Goal: Task Accomplishment & Management: Manage account settings

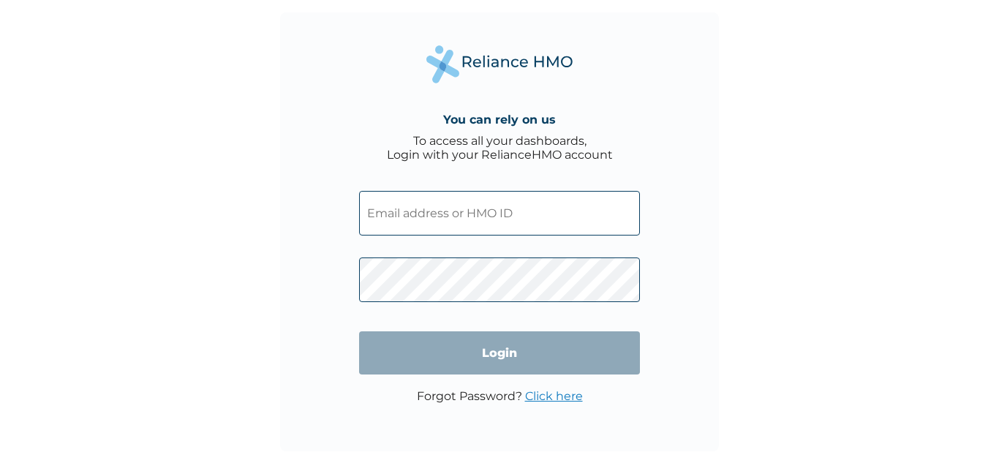
click at [405, 220] on input "text" at bounding box center [499, 213] width 281 height 45
paste input "1022866"
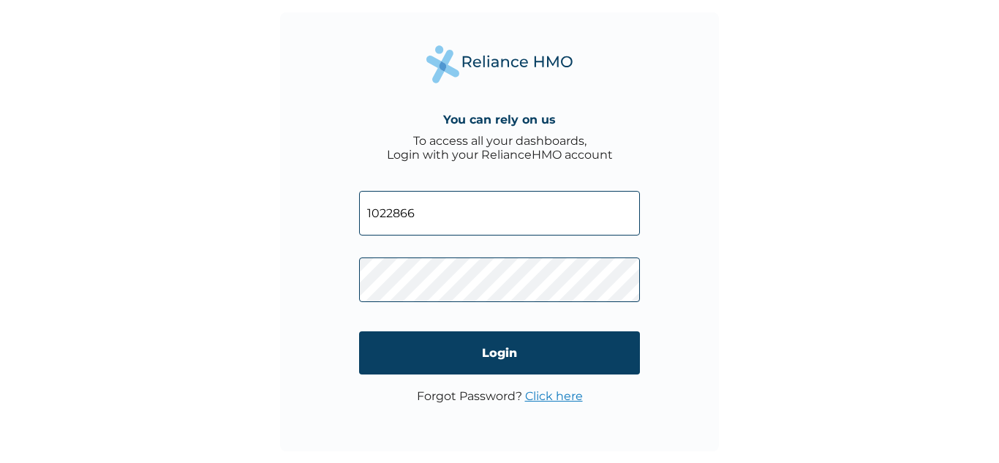
type input "1022866"
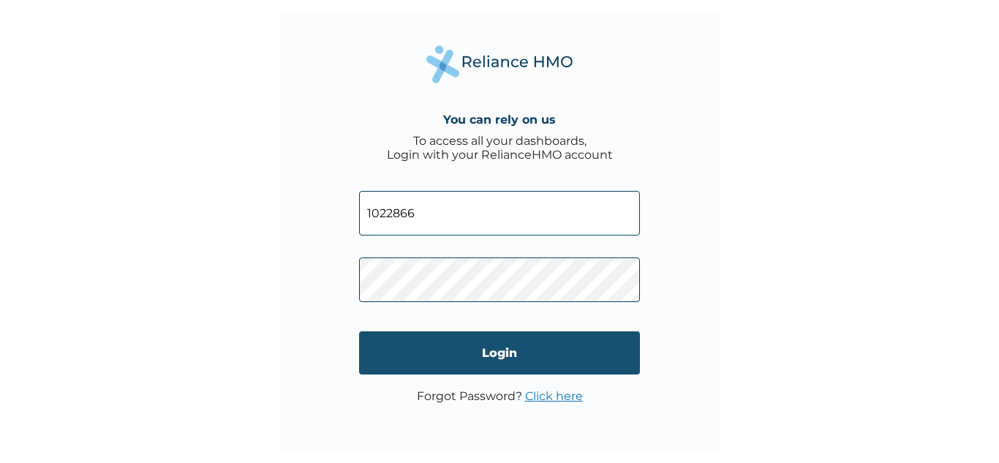
click at [489, 353] on input "Login" at bounding box center [499, 352] width 281 height 43
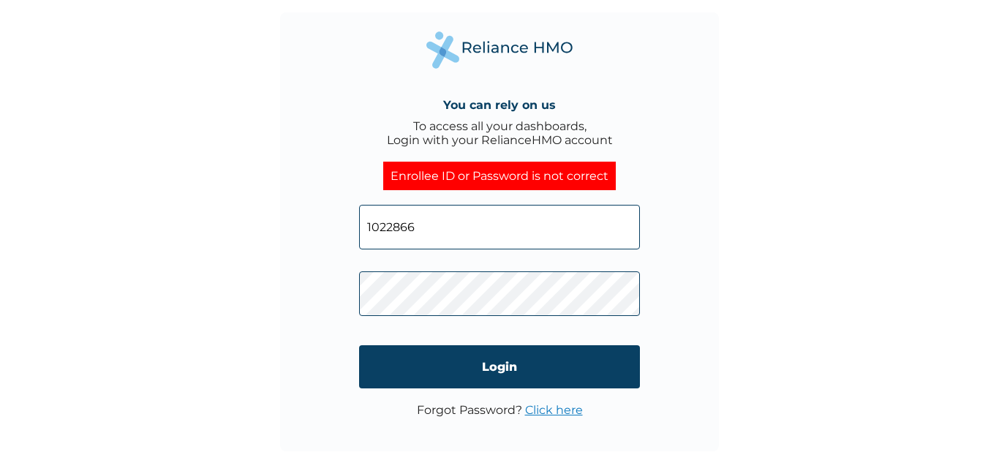
click at [687, 302] on div "You can rely on us To access all your dashboards, Login with your RelianceHMO a…" at bounding box center [499, 231] width 439 height 439
click at [154, 365] on div "You can rely on us To access all your dashboards, Login with your RelianceHMO a…" at bounding box center [499, 231] width 999 height 463
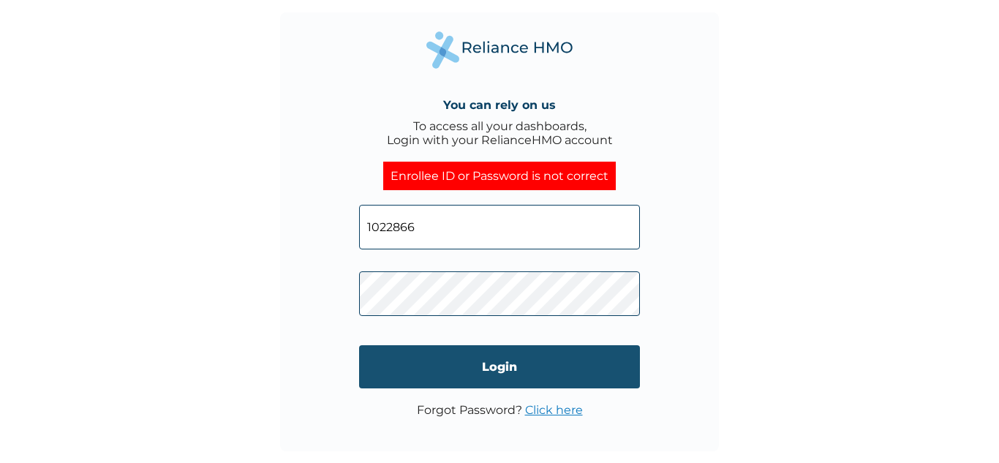
click at [499, 364] on input "Login" at bounding box center [499, 366] width 281 height 43
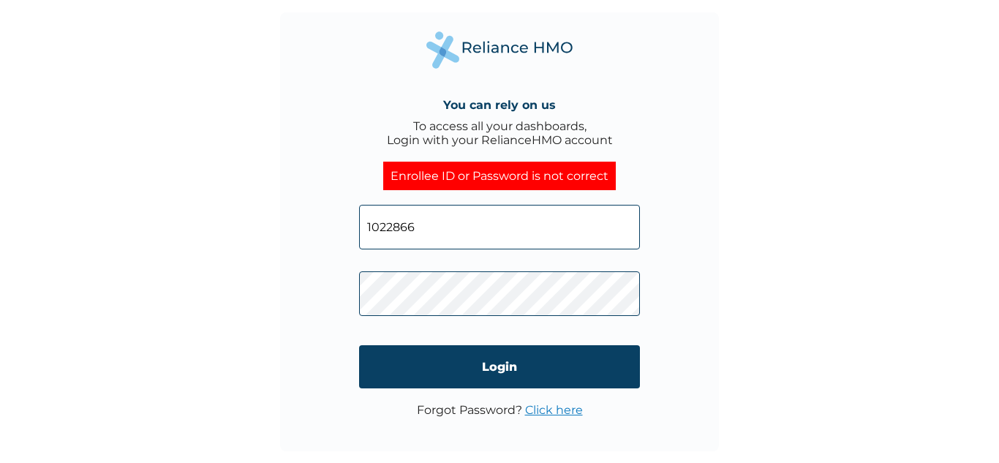
click at [483, 409] on p "Forgot Password? Click here" at bounding box center [500, 410] width 166 height 14
click at [568, 404] on link "Click here" at bounding box center [554, 410] width 58 height 14
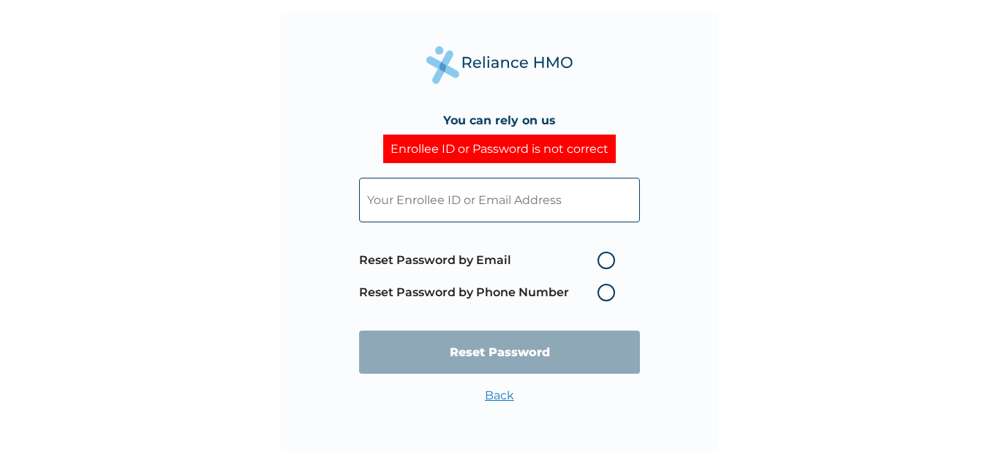
click at [264, 298] on div "You can rely on us Enrollee ID or Password is not correct Reset Password by Ema…" at bounding box center [499, 231] width 999 height 463
click at [606, 255] on label "Reset Password by Email" at bounding box center [490, 261] width 263 height 18
click at [600, 255] on input "Reset Password by Email" at bounding box center [588, 260] width 23 height 23
radio input "true"
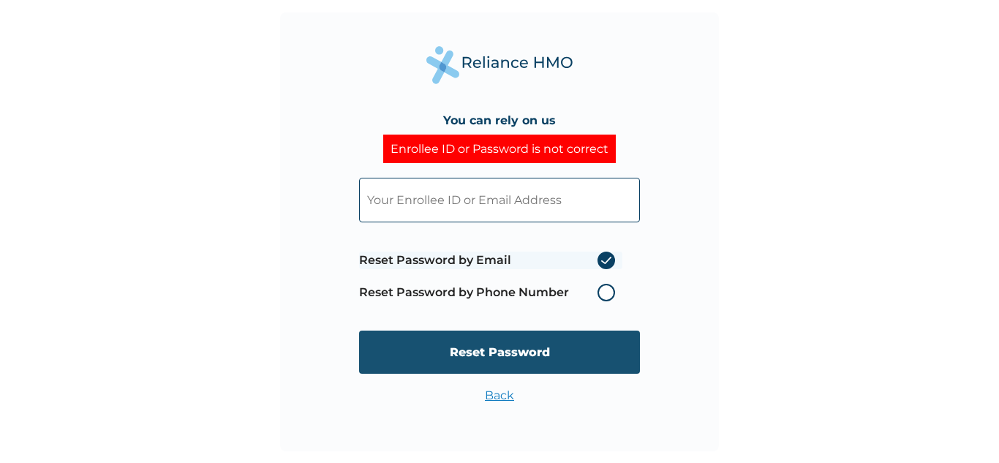
click at [498, 352] on input "Reset Password" at bounding box center [499, 352] width 281 height 43
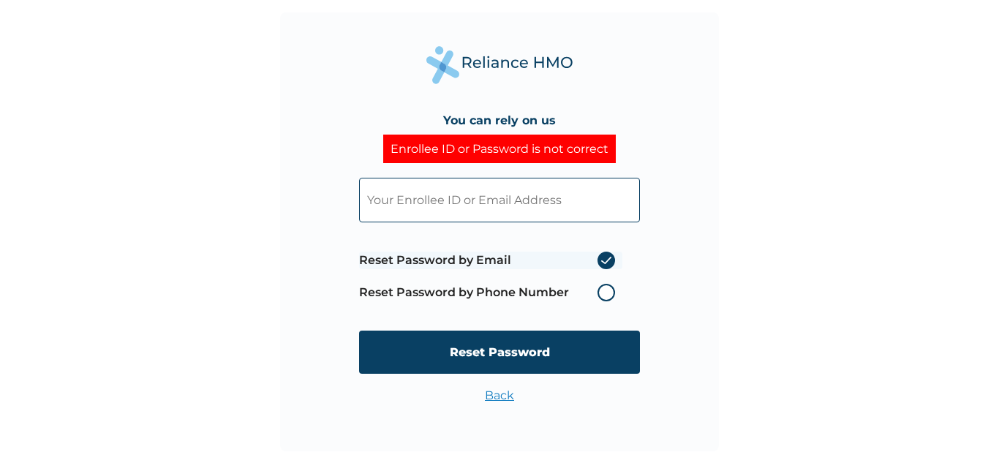
click at [393, 197] on input "text" at bounding box center [499, 200] width 281 height 45
paste input "1022866"
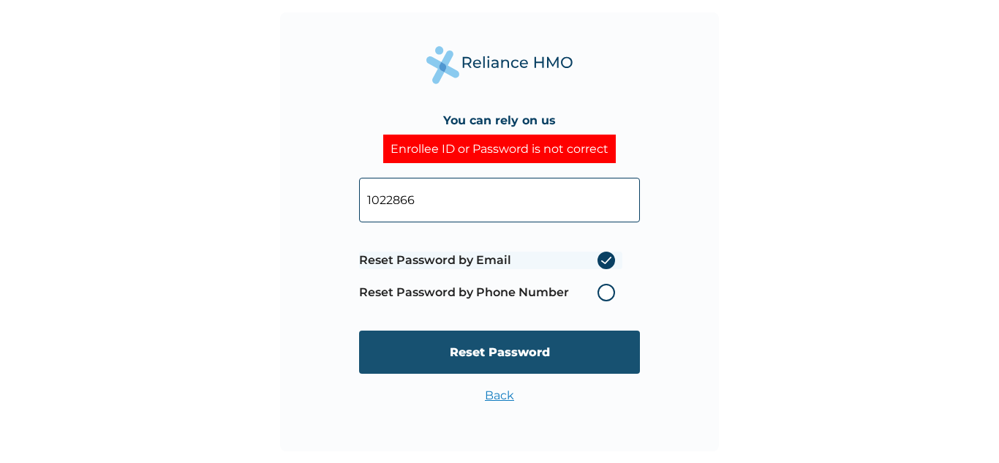
type input "1022866"
click at [501, 343] on input "Reset Password" at bounding box center [499, 352] width 281 height 43
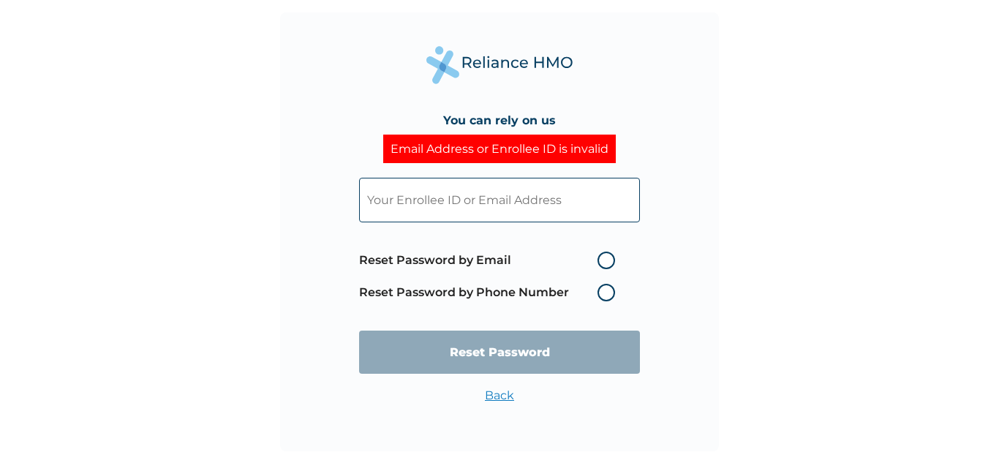
click at [446, 200] on input "text" at bounding box center [499, 200] width 281 height 45
paste input "1022866"
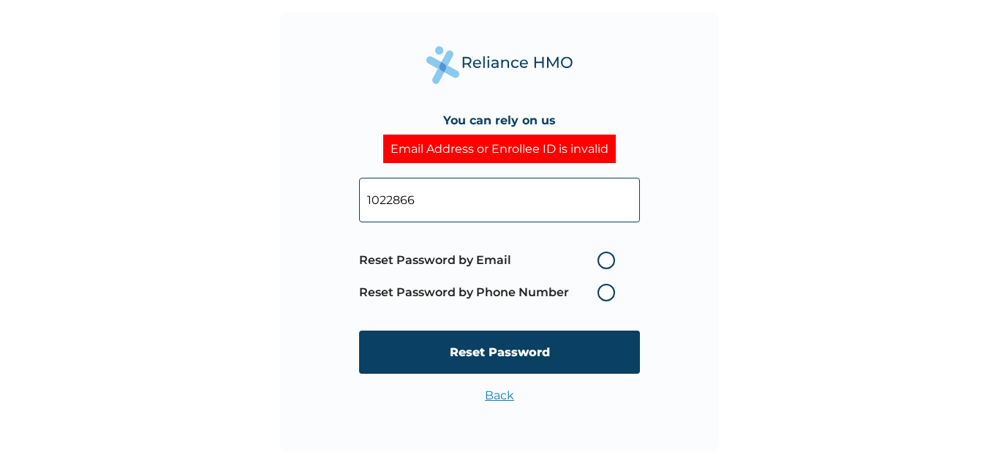
type input "1022866"
click at [606, 262] on label "Reset Password by Email" at bounding box center [490, 261] width 263 height 18
click at [600, 262] on input "Reset Password by Email" at bounding box center [588, 260] width 23 height 23
radio input "true"
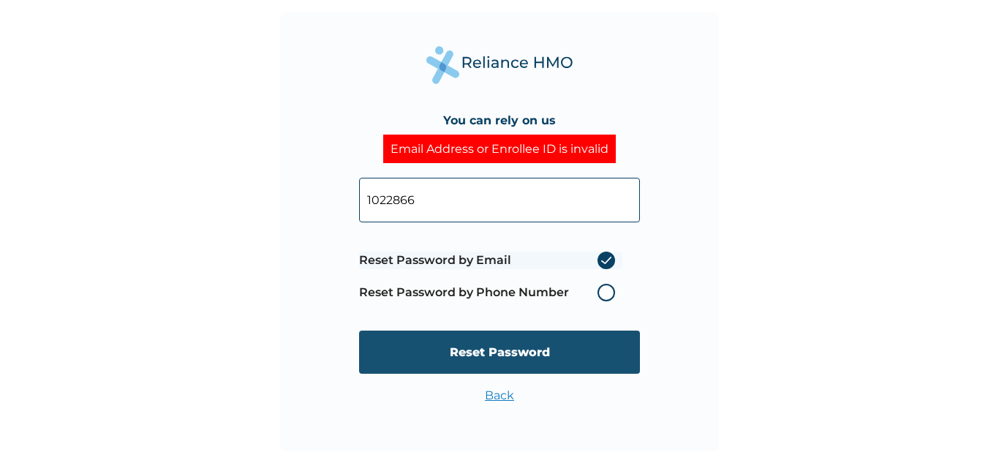
click at [497, 357] on input "Reset Password" at bounding box center [499, 352] width 281 height 43
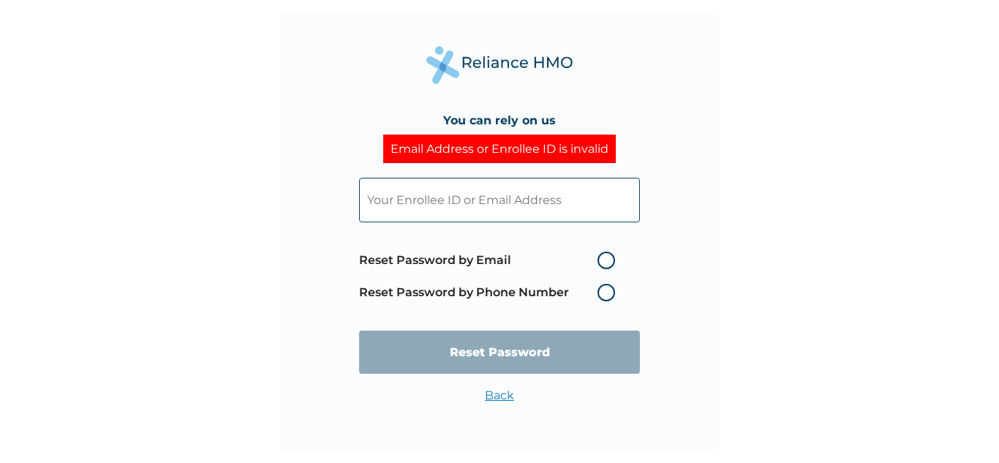
click at [507, 205] on input "text" at bounding box center [499, 200] width 281 height 45
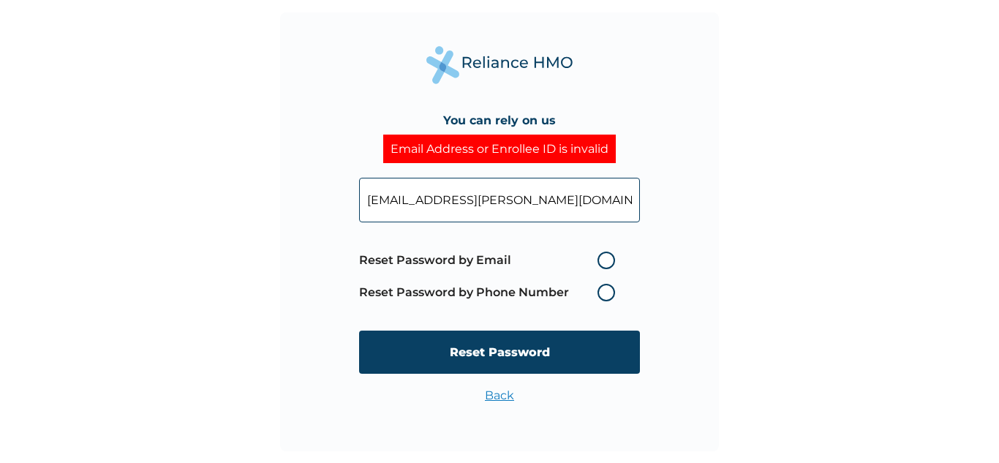
type input "[EMAIL_ADDRESS][PERSON_NAME][DOMAIN_NAME]"
click at [607, 294] on label "Reset Password by Phone Number" at bounding box center [490, 293] width 263 height 18
click at [607, 257] on label "Reset Password by Email" at bounding box center [490, 261] width 263 height 18
click at [600, 257] on input "Reset Password by Email" at bounding box center [588, 260] width 23 height 23
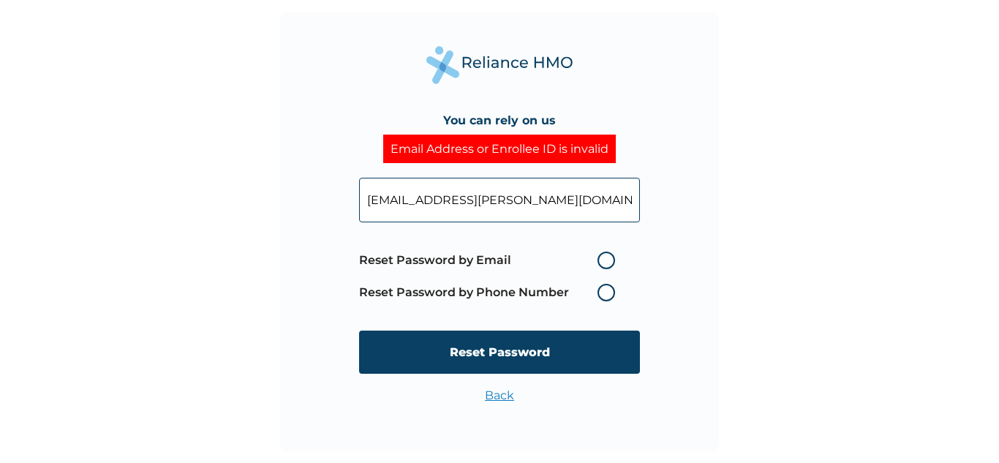
radio input "true"
click at [605, 295] on label "Reset Password by Phone Number" at bounding box center [490, 293] width 263 height 18
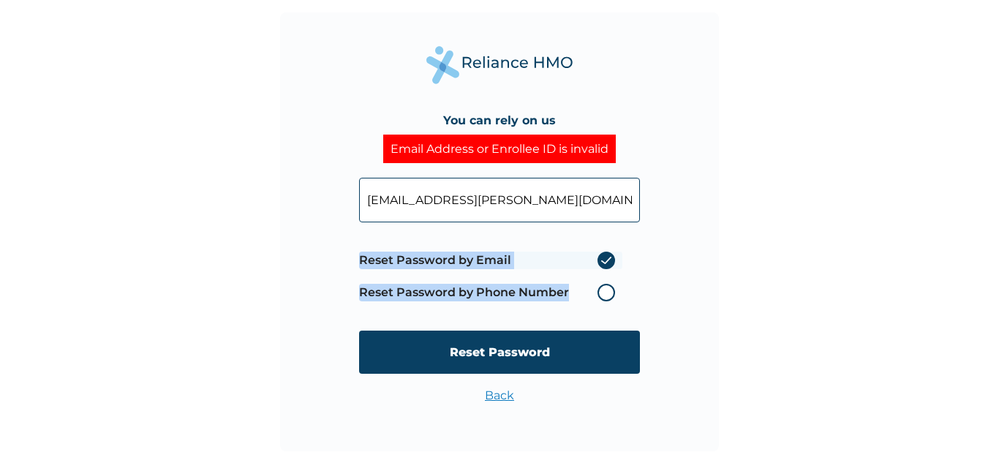
click at [605, 295] on label "Reset Password by Phone Number" at bounding box center [490, 293] width 263 height 18
click at [609, 290] on label "Reset Password by Phone Number" at bounding box center [490, 293] width 263 height 18
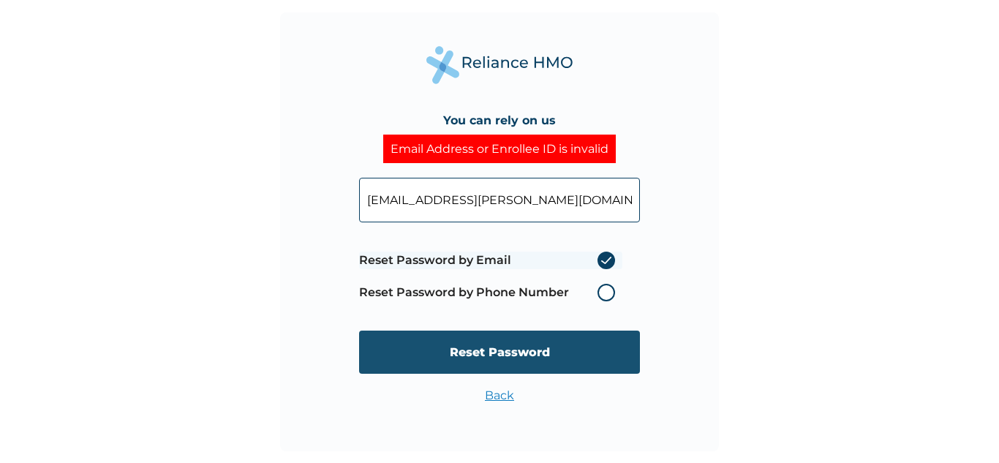
click at [522, 356] on input "Reset Password" at bounding box center [499, 352] width 281 height 43
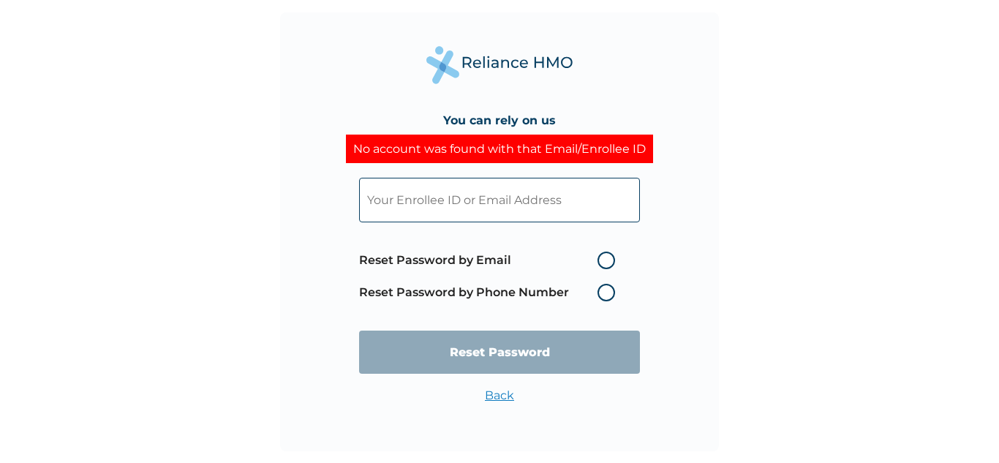
click at [387, 204] on input "text" at bounding box center [499, 200] width 281 height 45
